Goal: Task Accomplishment & Management: Use online tool/utility

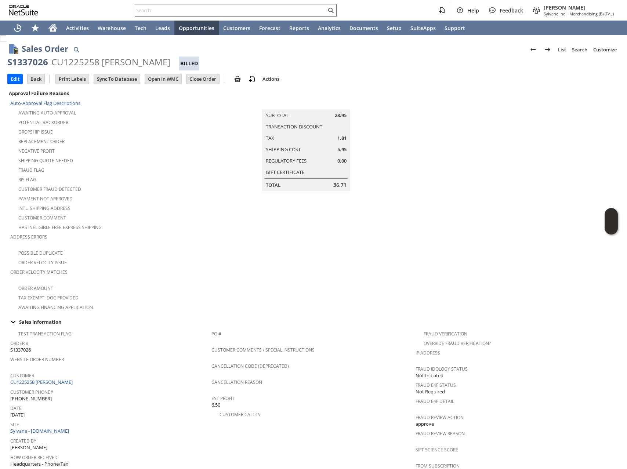
scroll to position [280, 0]
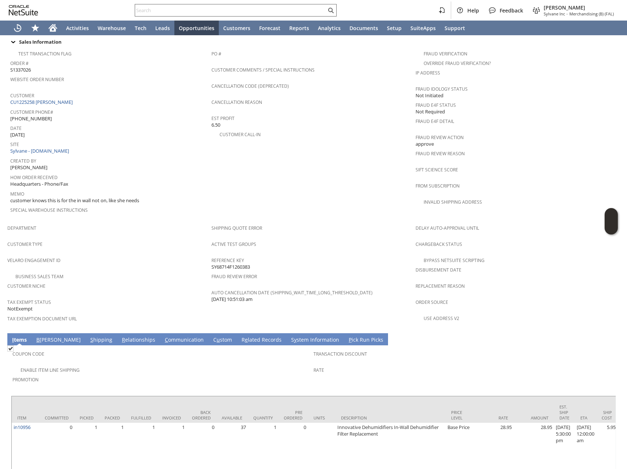
click at [210, 11] on input "text" at bounding box center [230, 10] width 191 height 9
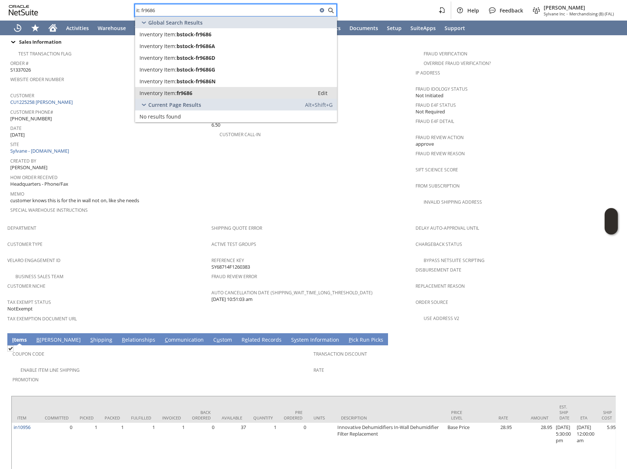
type input "it: fr9686"
drag, startPoint x: 215, startPoint y: 93, endPoint x: 209, endPoint y: 91, distance: 6.1
click at [215, 93] on div "Inventory Item: fr9686" at bounding box center [225, 93] width 170 height 7
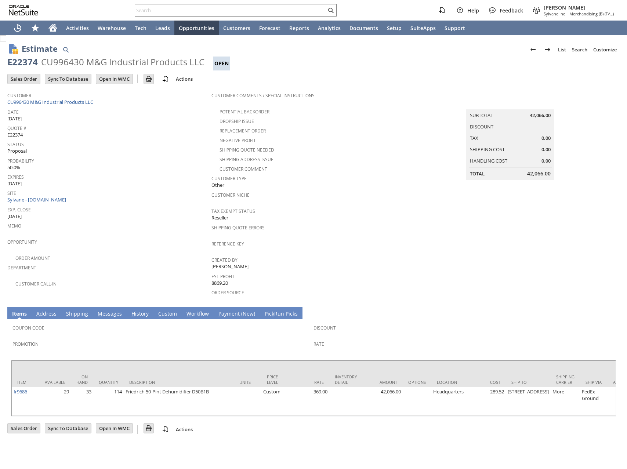
click at [110, 310] on link "M essages" at bounding box center [110, 314] width 28 height 8
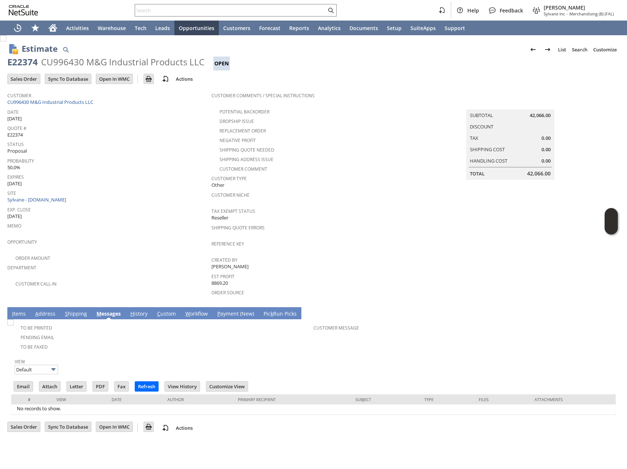
click at [28, 62] on div "E22374" at bounding box center [22, 62] width 30 height 12
copy div "E22374"
click at [115, 174] on span "Expires" at bounding box center [107, 176] width 200 height 8
click at [220, 8] on input "text" at bounding box center [230, 10] width 191 height 9
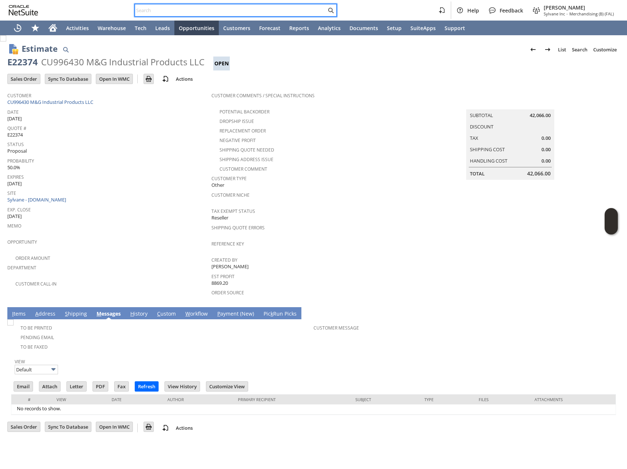
paste input "BABCO international"
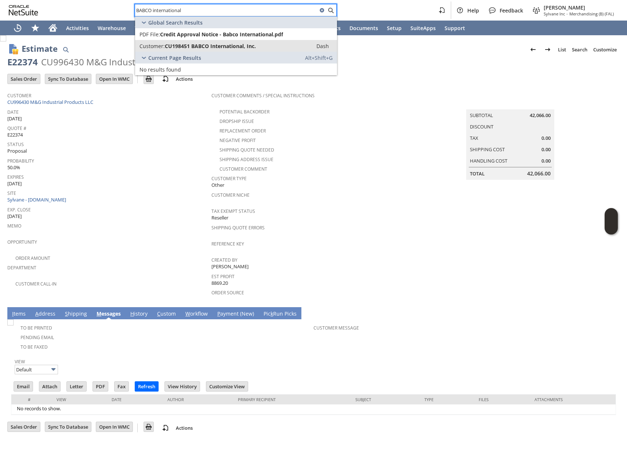
type input "BABCO international"
